Goal: Find specific page/section: Find specific page/section

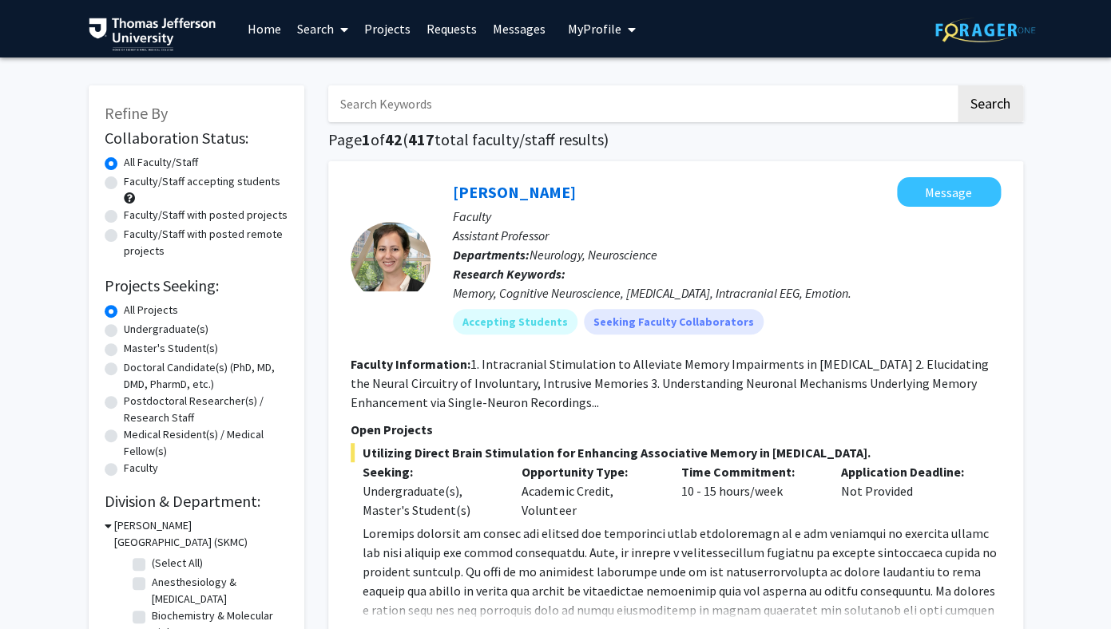
click at [605, 96] on input "Search Keywords" at bounding box center [641, 103] width 627 height 37
paste input "[PERSON_NAME]"
type input "[PERSON_NAME]"
click at [958, 85] on button "Search" at bounding box center [990, 103] width 65 height 37
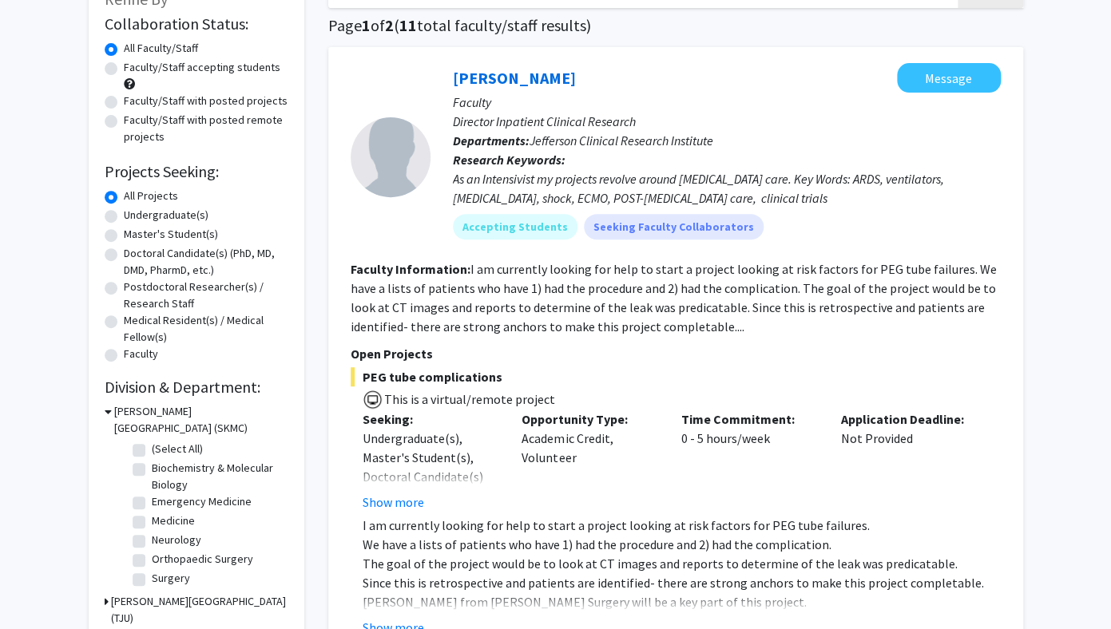
scroll to position [121, 0]
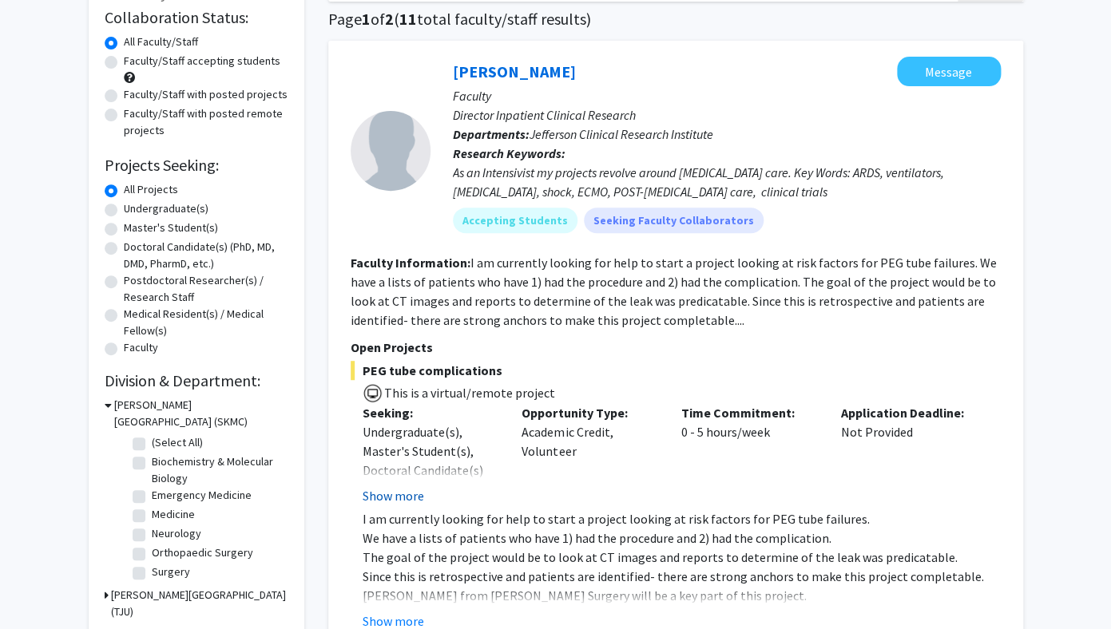
click at [403, 492] on button "Show more" at bounding box center [394, 495] width 62 height 19
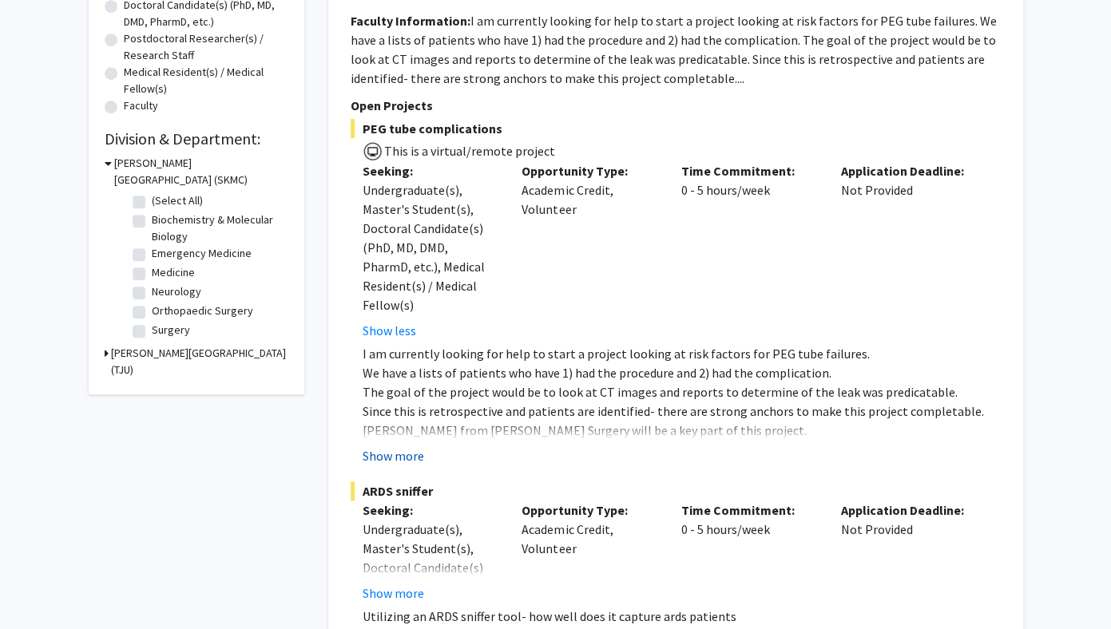
click at [400, 446] on button "Show more" at bounding box center [394, 455] width 62 height 19
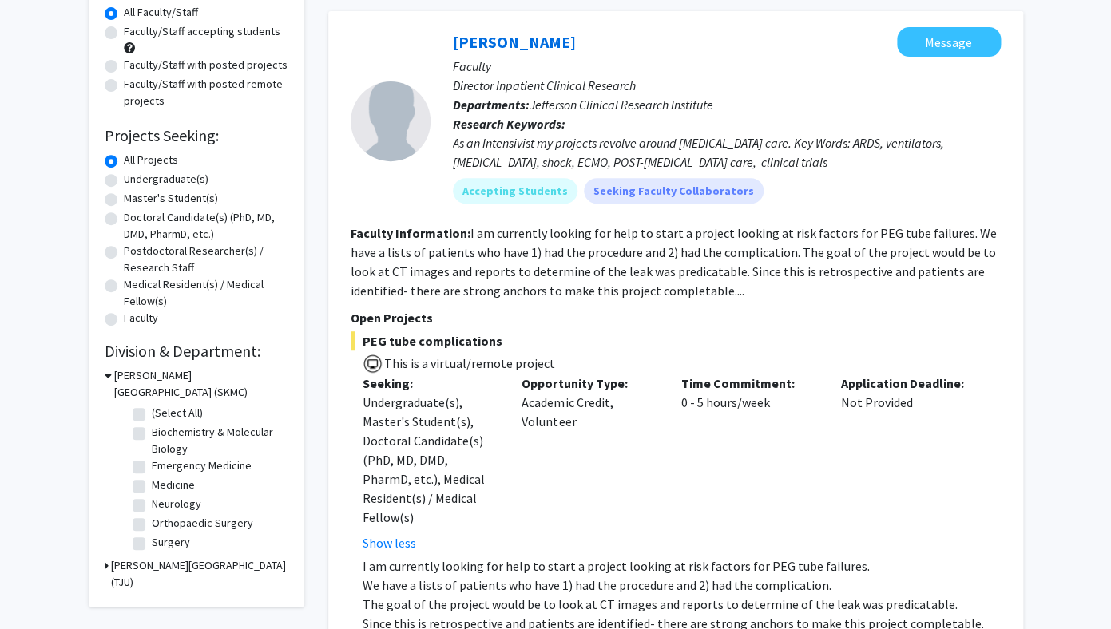
scroll to position [141, 0]
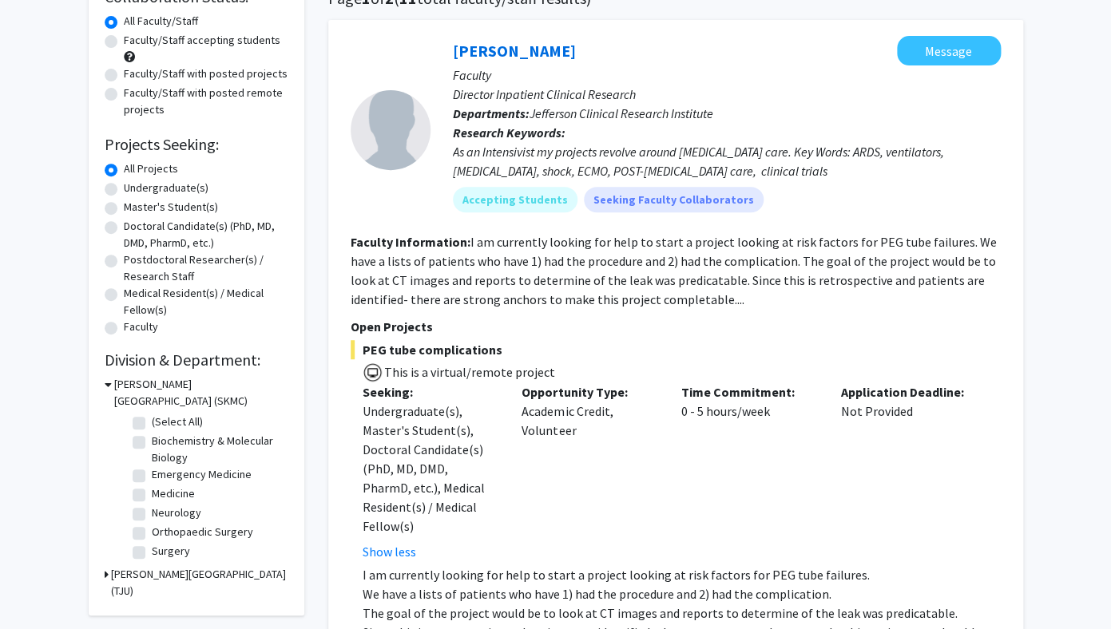
drag, startPoint x: 581, startPoint y: 42, endPoint x: 558, endPoint y: 53, distance: 25.4
click at [558, 53] on div "[PERSON_NAME] Message" at bounding box center [727, 51] width 548 height 30
drag, startPoint x: 578, startPoint y: 51, endPoint x: 552, endPoint y: 56, distance: 26.8
click at [552, 56] on div "[PERSON_NAME] Message" at bounding box center [727, 51] width 548 height 30
copy h2 "[PERSON_NAME]"
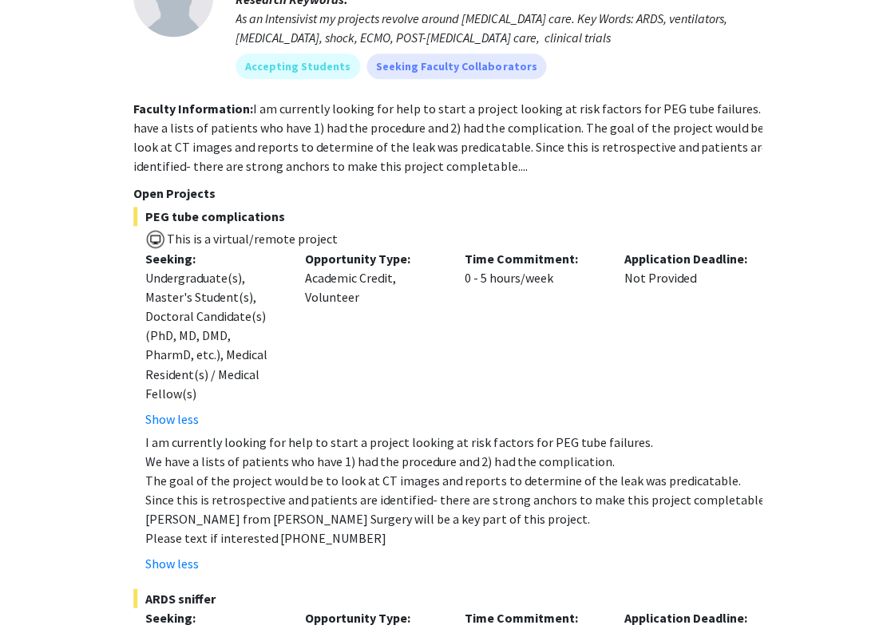
scroll to position [275, 71]
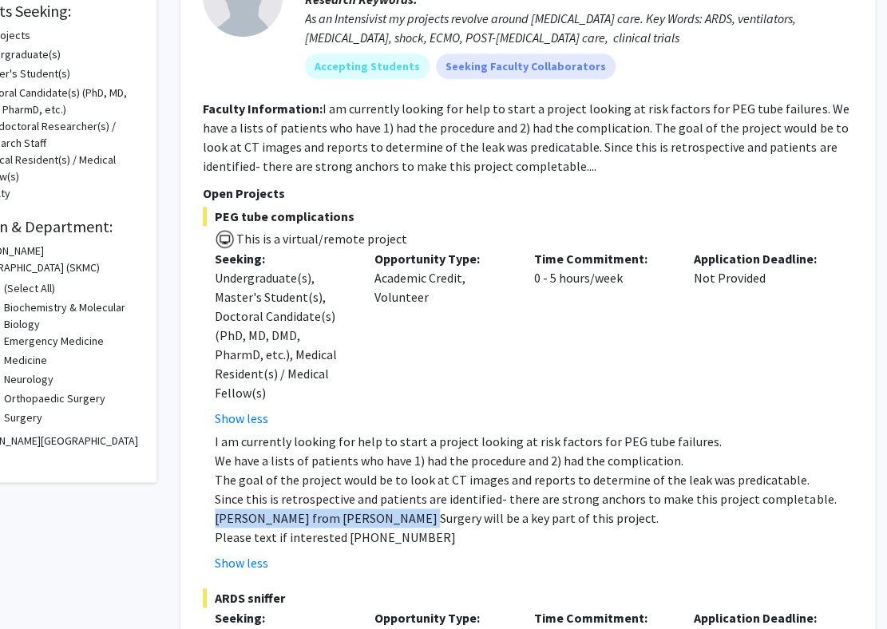
drag, startPoint x: 217, startPoint y: 498, endPoint x: 391, endPoint y: 500, distance: 174.1
click at [391, 509] on p "[PERSON_NAME] from [PERSON_NAME] Surgery will be a key part of this project." at bounding box center [534, 518] width 638 height 19
copy p "[PERSON_NAME] from [PERSON_NAME] Surgery"
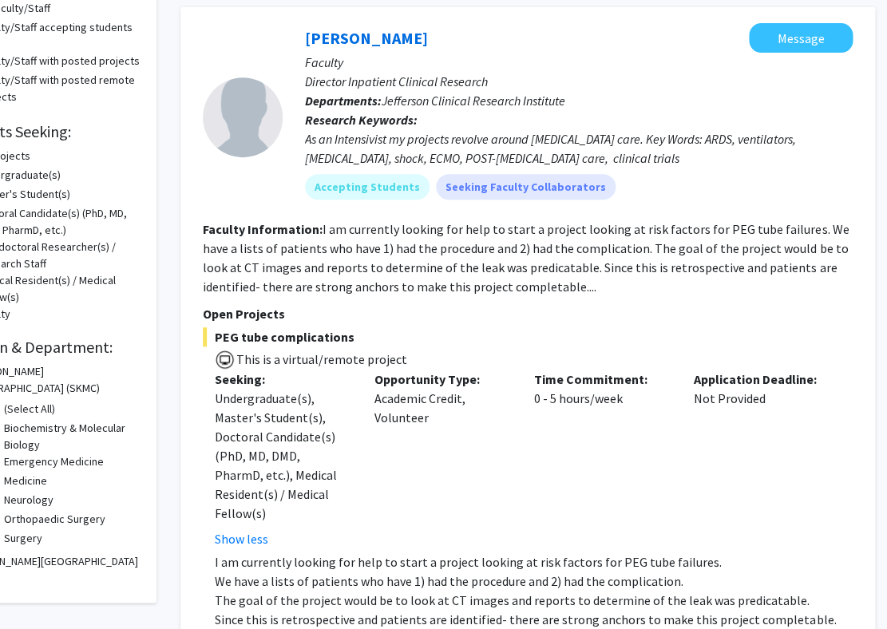
scroll to position [153, 71]
